Goal: Task Accomplishment & Management: Complete application form

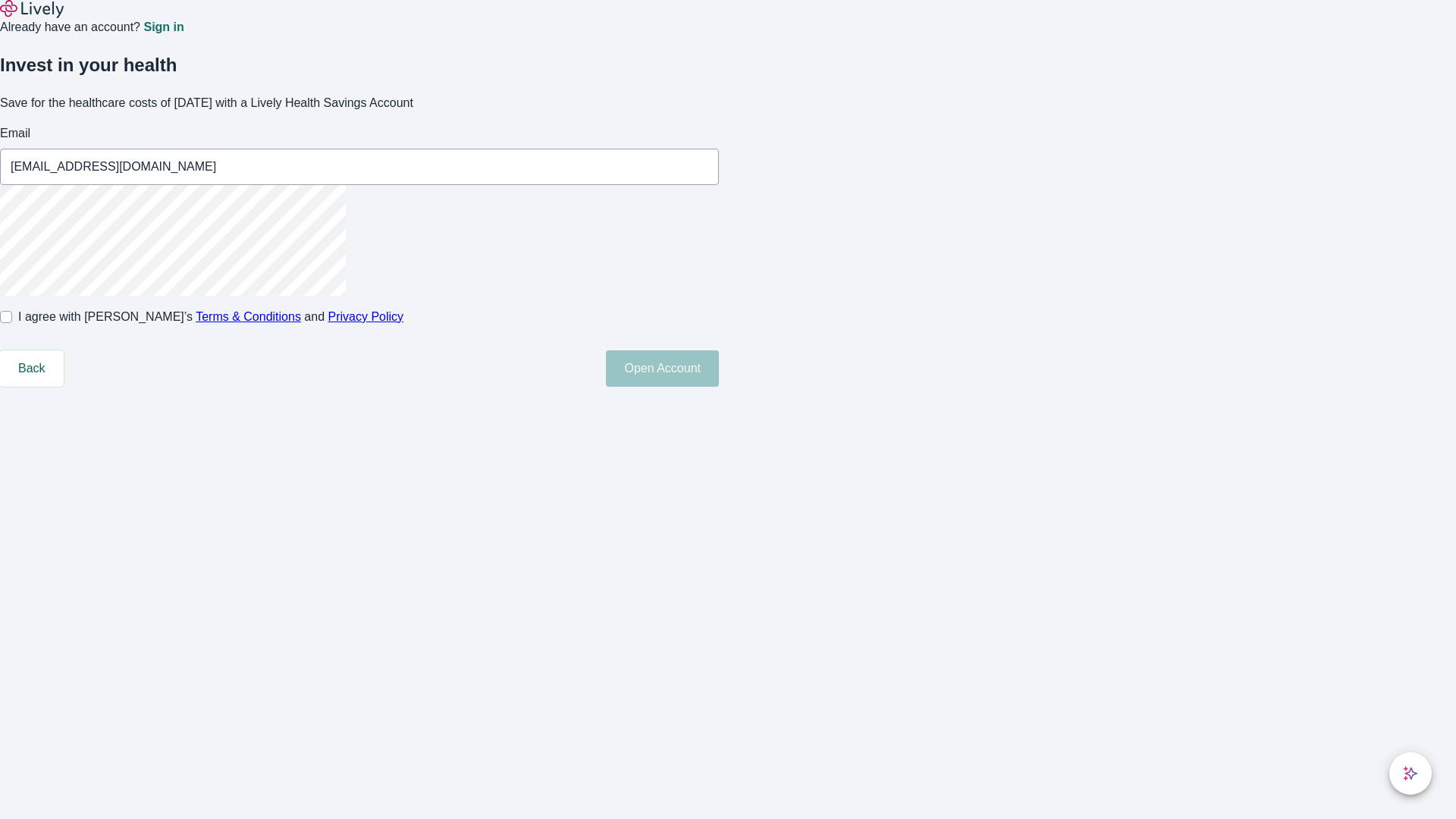
click at [12, 323] on input "I agree with Lively’s Terms & Conditions and Privacy Policy" at bounding box center [6, 317] width 12 height 12
checkbox input "true"
click at [718, 387] on button "Open Account" at bounding box center [662, 367] width 113 height 36
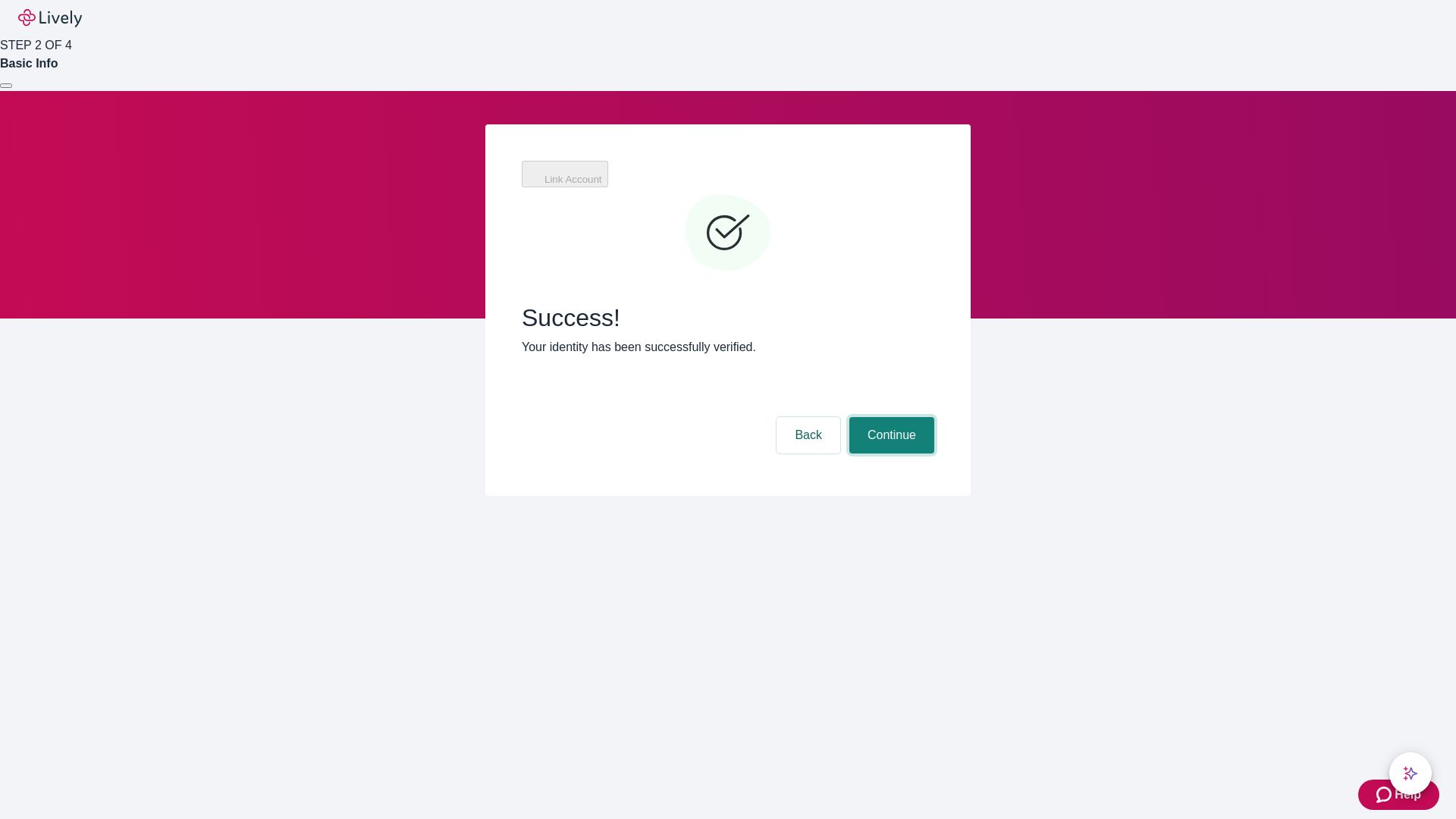
click at [889, 417] on button "Continue" at bounding box center [892, 435] width 85 height 36
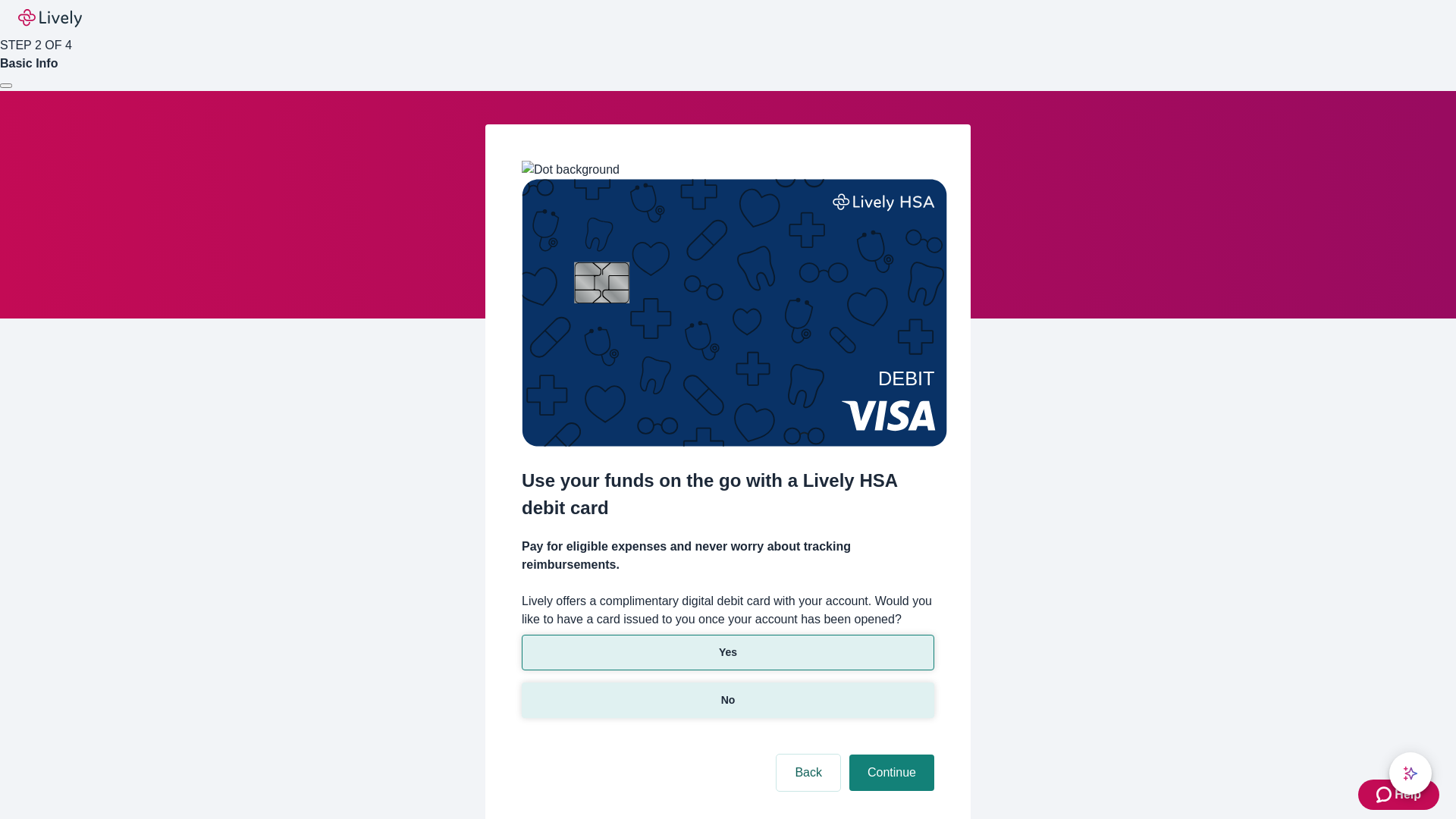
click at [727, 693] on p "No" at bounding box center [728, 700] width 15 height 16
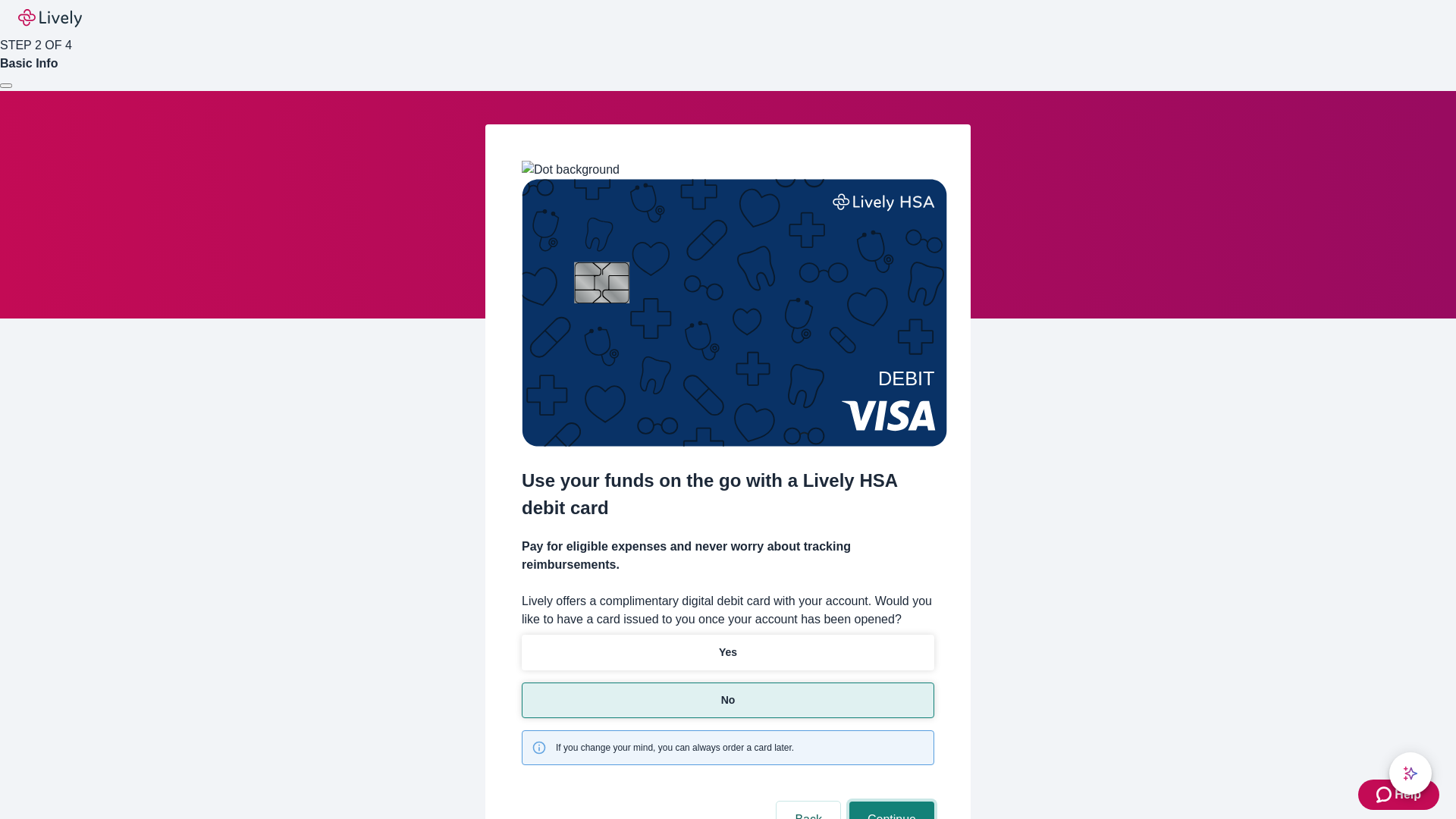
click at [889, 801] on button "Continue" at bounding box center [892, 819] width 85 height 36
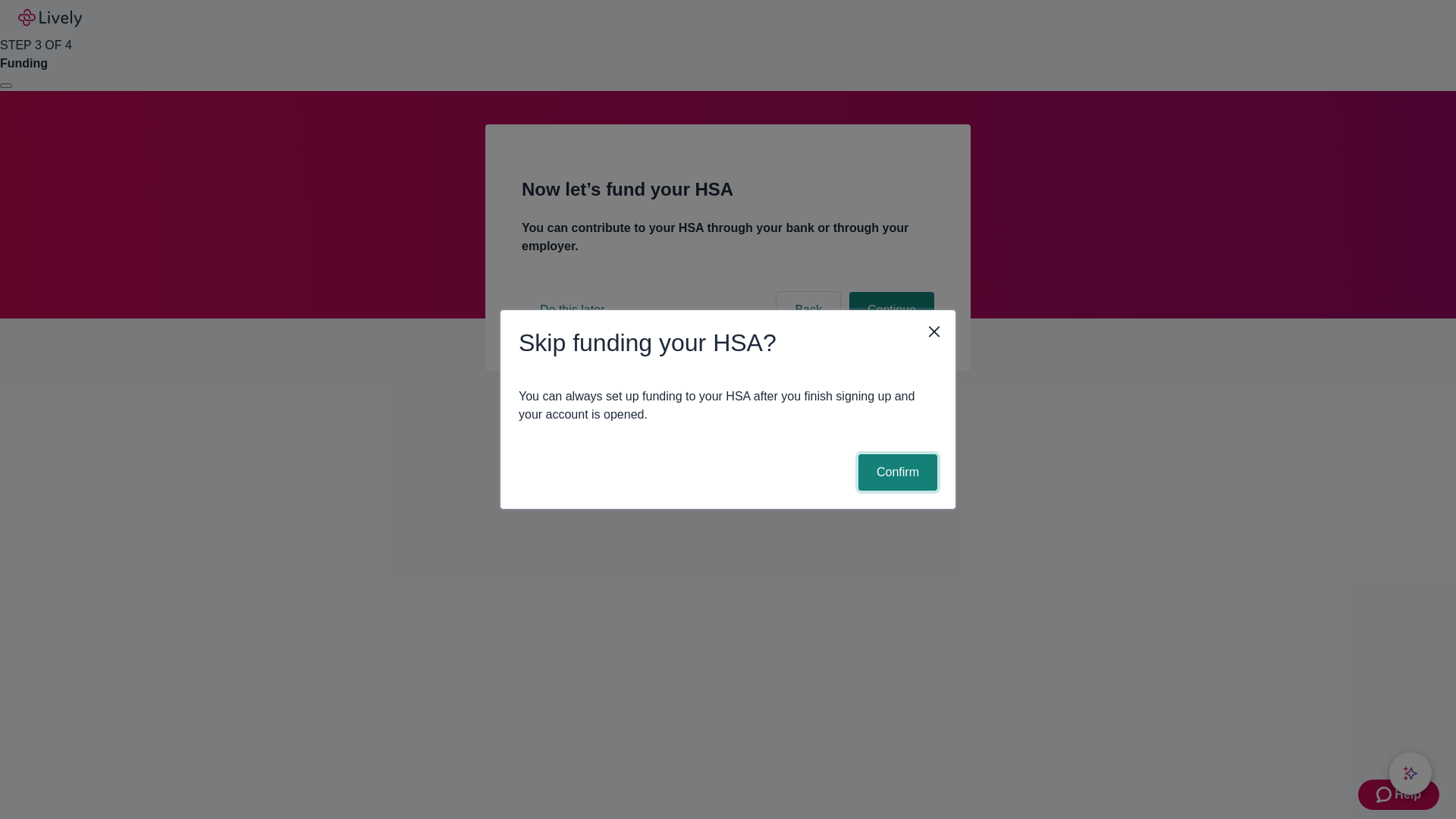
click at [896, 473] on button "Confirm" at bounding box center [897, 472] width 78 height 36
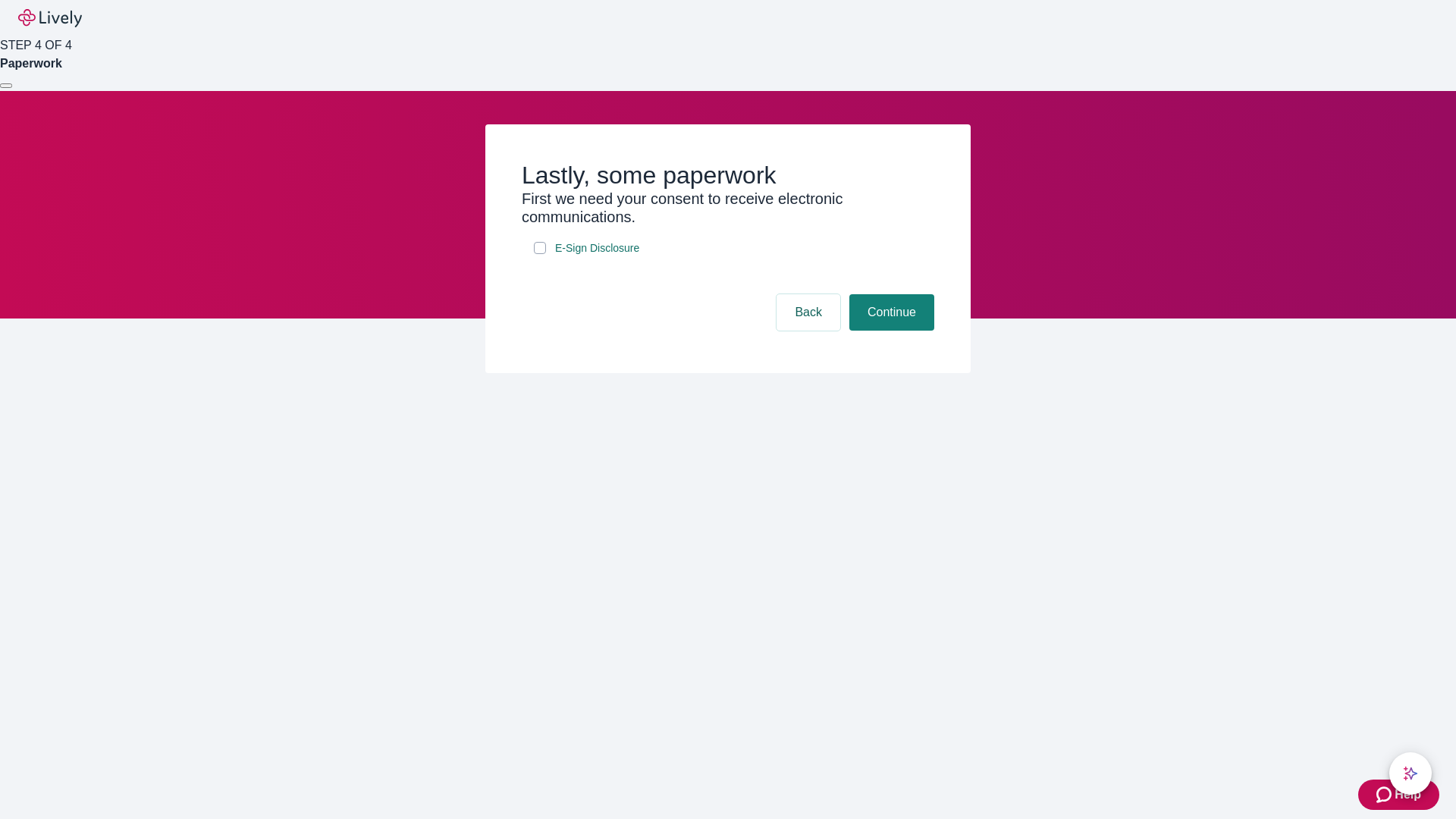
click at [540, 254] on input "E-Sign Disclosure" at bounding box center [539, 247] width 12 height 12
checkbox input "true"
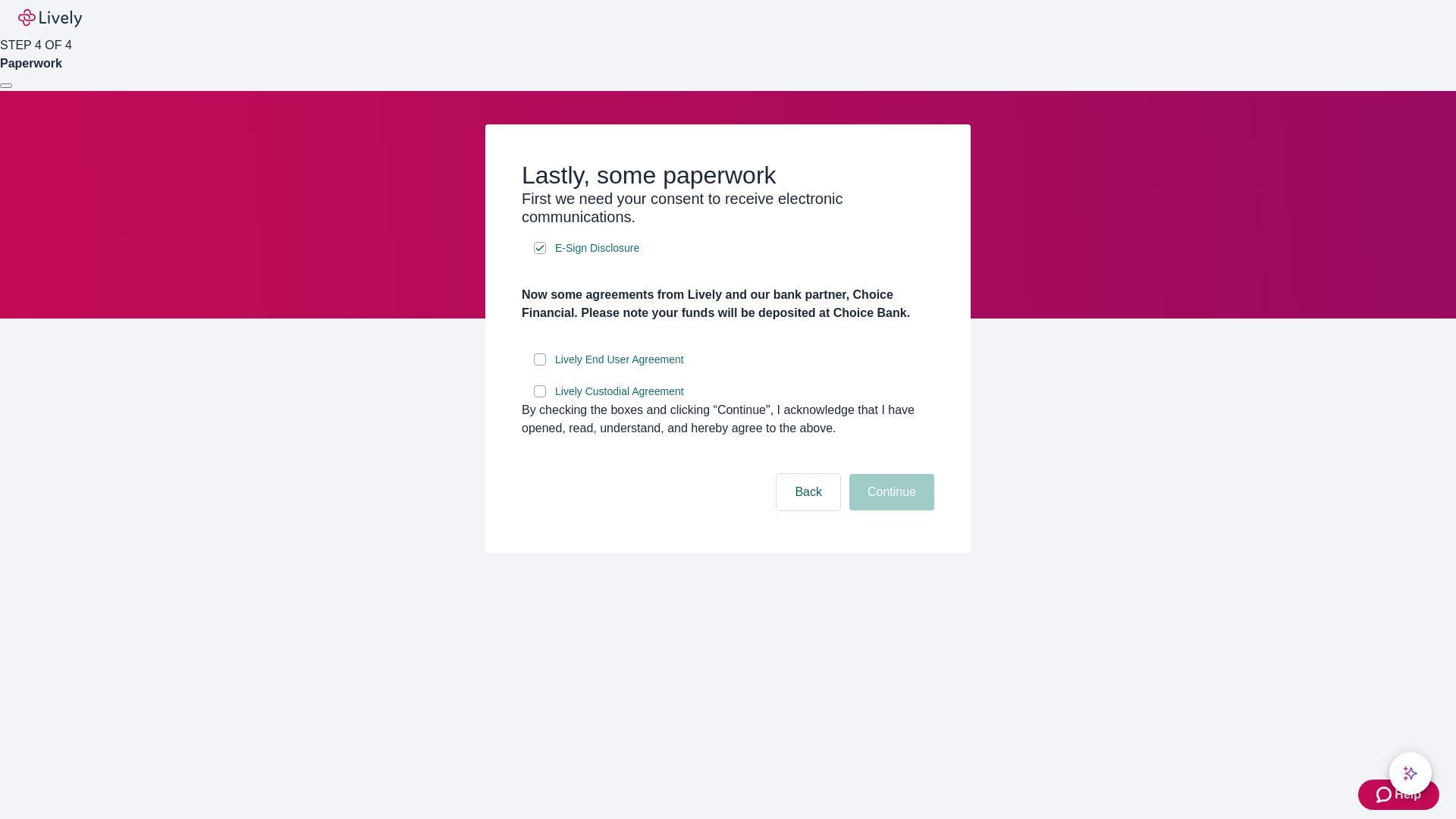
click at [540, 366] on input "Lively End User Agreement" at bounding box center [539, 359] width 12 height 12
checkbox input "true"
click at [540, 397] on input "Lively Custodial Agreement" at bounding box center [539, 391] width 12 height 12
checkbox input "true"
click at [889, 511] on button "Continue" at bounding box center [892, 491] width 85 height 36
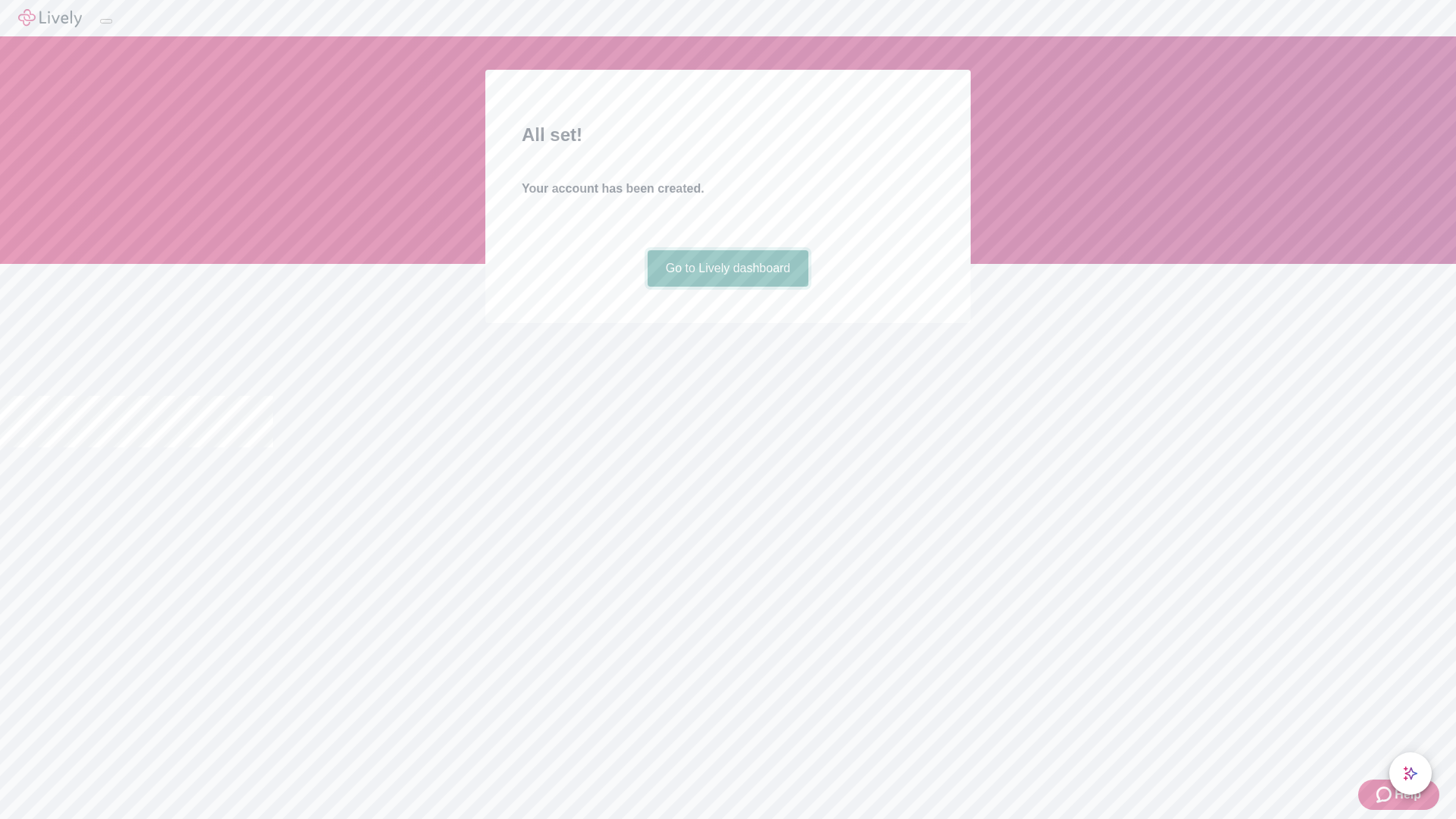
click at [727, 286] on link "Go to Lively dashboard" at bounding box center [728, 268] width 162 height 36
